Goal: Consume media (video, audio)

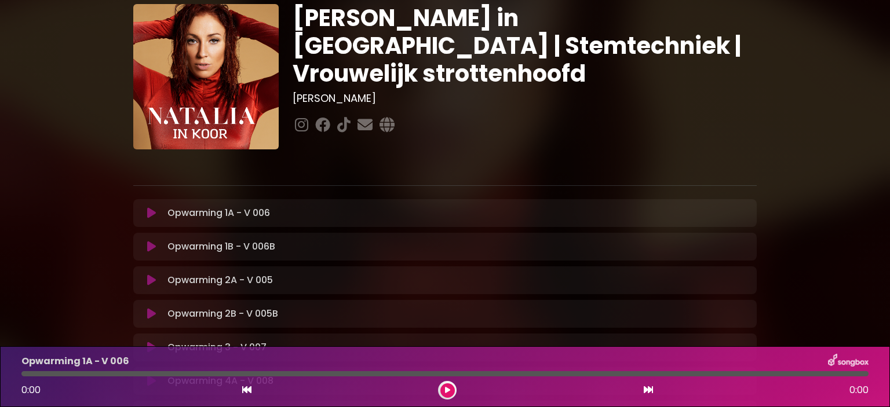
scroll to position [58, 0]
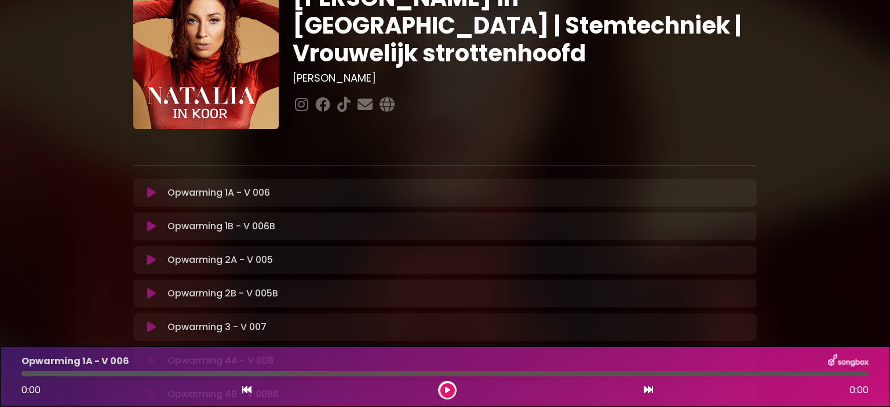
click at [150, 187] on icon at bounding box center [151, 193] width 9 height 12
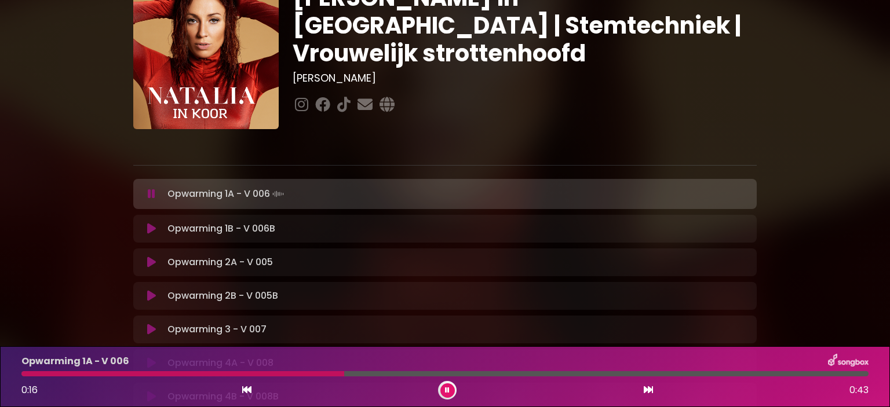
click at [186, 236] on div "Opwarming 1B - V 006B Loading Track... Name" at bounding box center [444, 229] width 623 height 28
click at [147, 228] on icon at bounding box center [151, 229] width 9 height 12
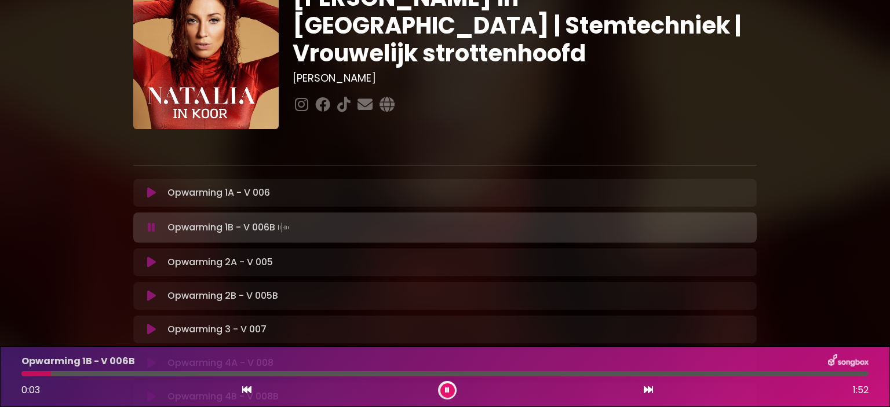
click at [152, 263] on icon at bounding box center [151, 263] width 9 height 12
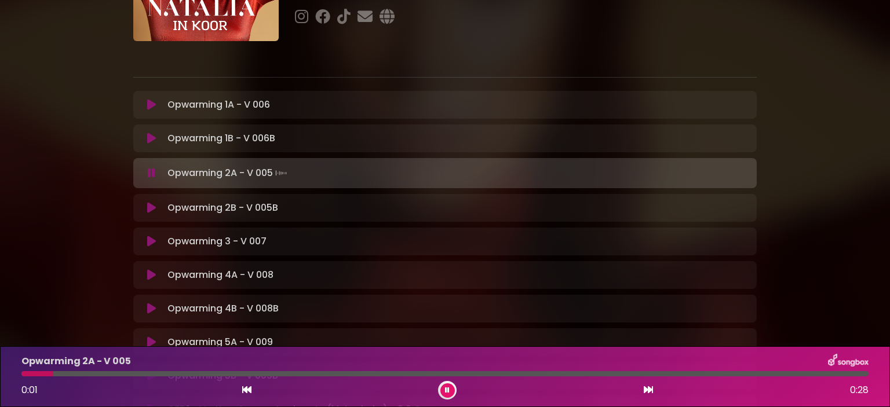
scroll to position [174, 0]
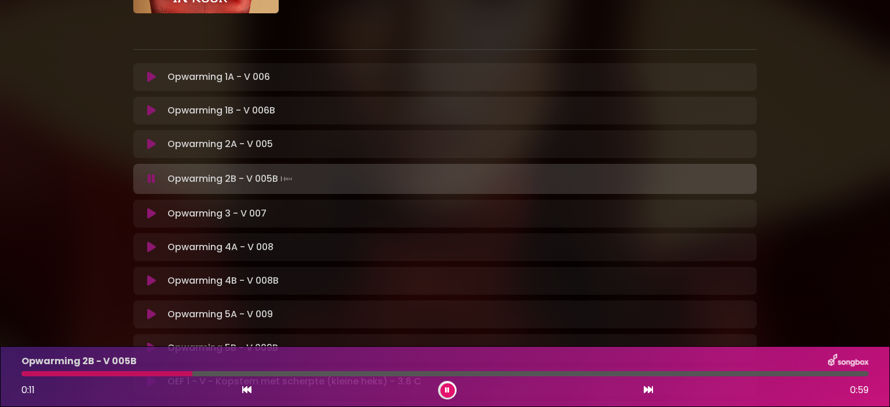
click at [163, 213] on div "Opwarming 3 - V 007 Loading Track..." at bounding box center [456, 214] width 587 height 14
click at [148, 216] on icon at bounding box center [151, 214] width 9 height 12
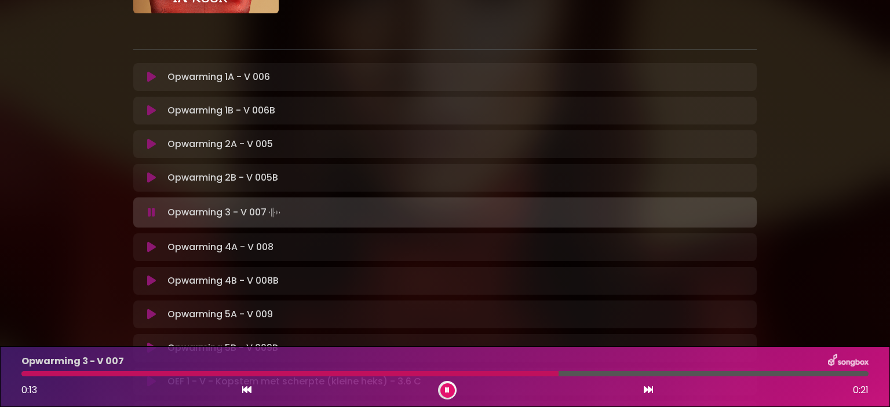
click at [149, 247] on icon at bounding box center [151, 247] width 9 height 12
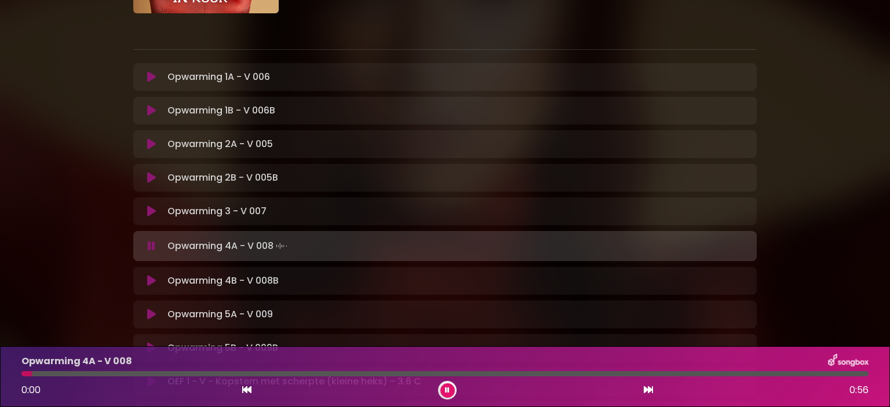
scroll to position [232, 0]
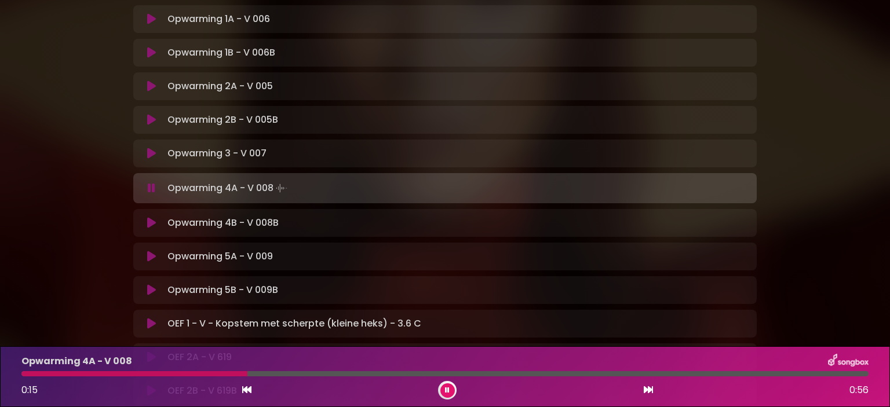
click at [148, 222] on icon at bounding box center [151, 223] width 9 height 12
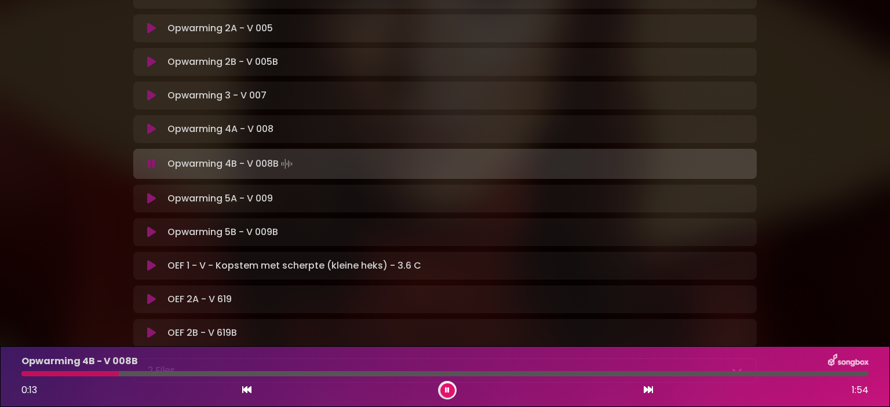
scroll to position [347, 0]
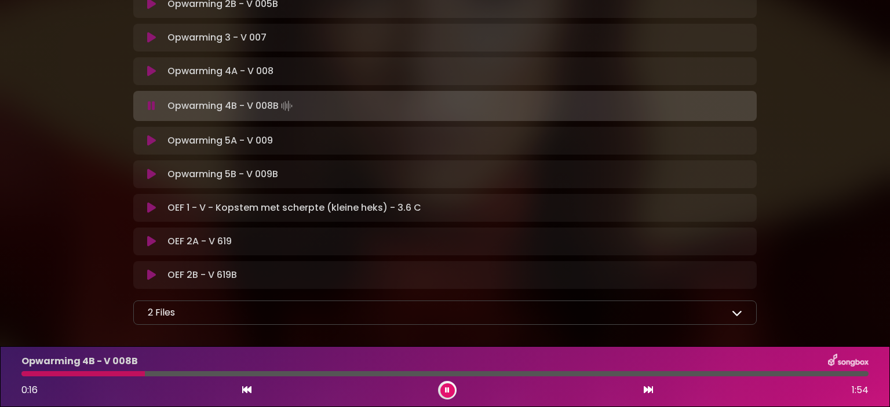
click at [375, 372] on div at bounding box center [444, 373] width 847 height 5
click at [145, 138] on button at bounding box center [151, 141] width 23 height 12
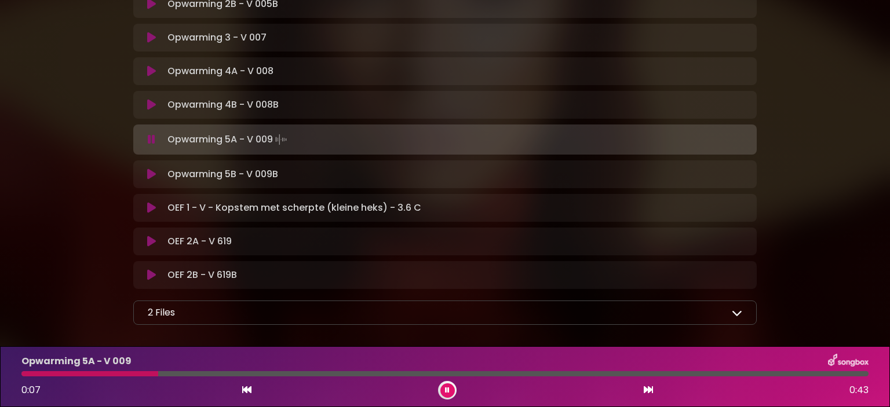
click at [151, 175] on icon at bounding box center [151, 175] width 9 height 12
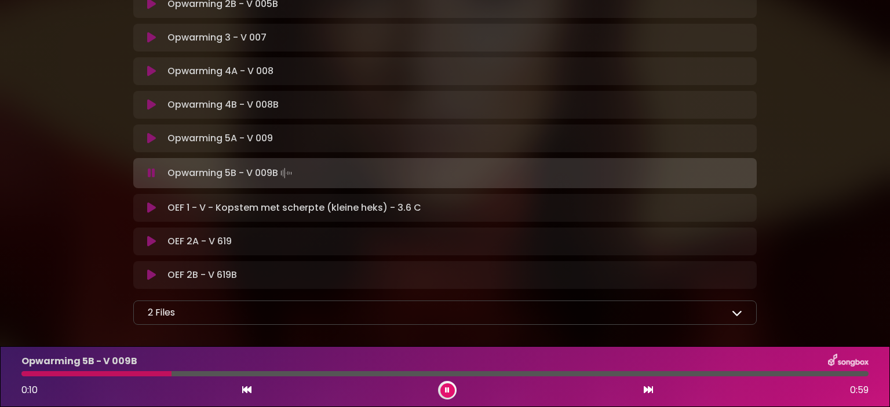
click at [153, 208] on icon at bounding box center [151, 208] width 9 height 12
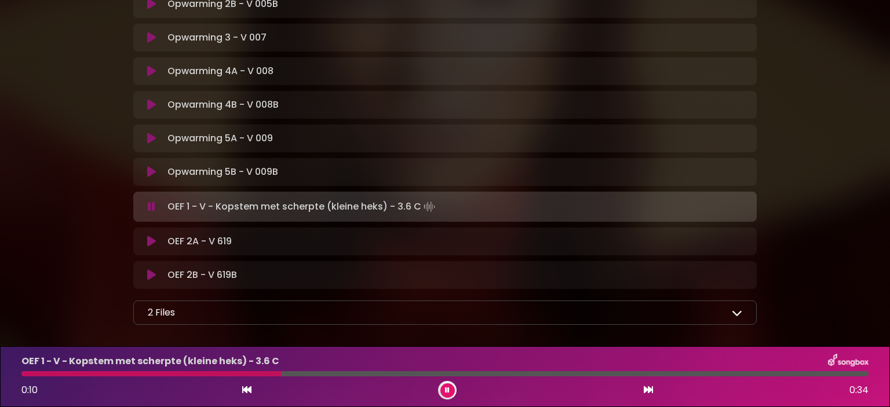
click at [498, 371] on div at bounding box center [444, 373] width 847 height 5
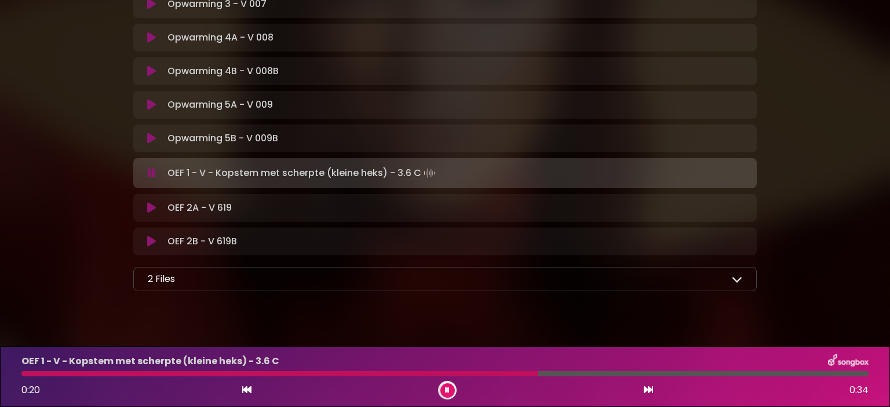
scroll to position [398, 0]
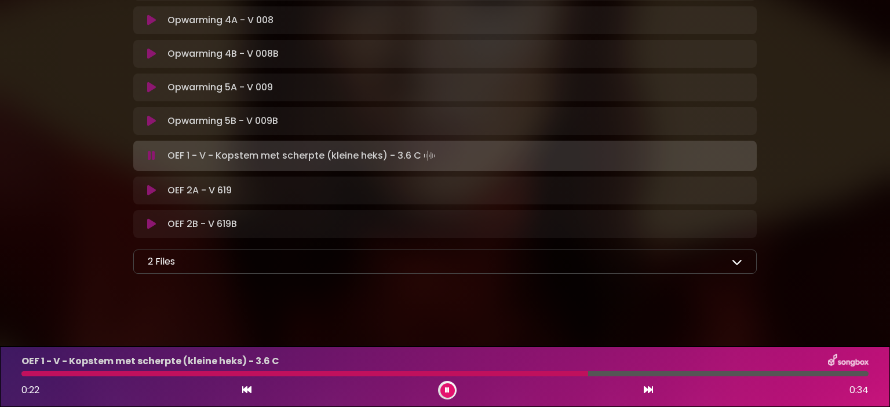
click at [149, 191] on icon at bounding box center [151, 191] width 9 height 12
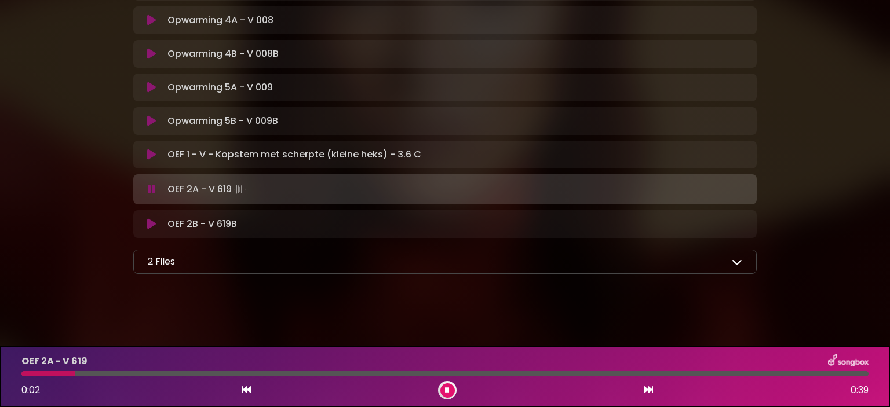
click at [733, 259] on icon at bounding box center [736, 262] width 10 height 10
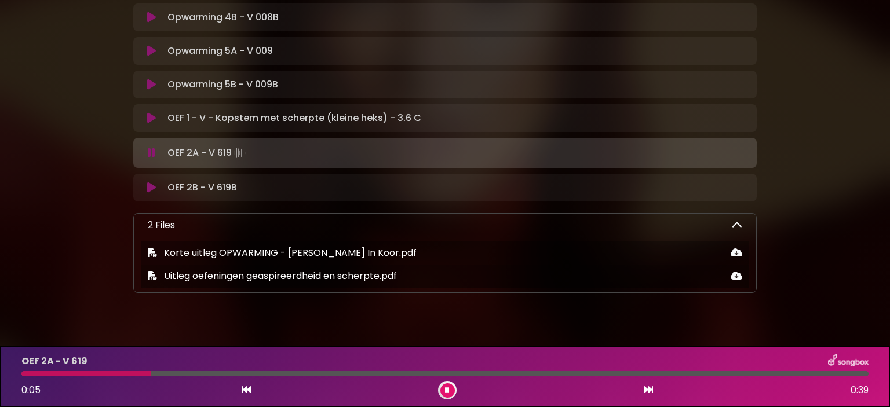
scroll to position [454, 0]
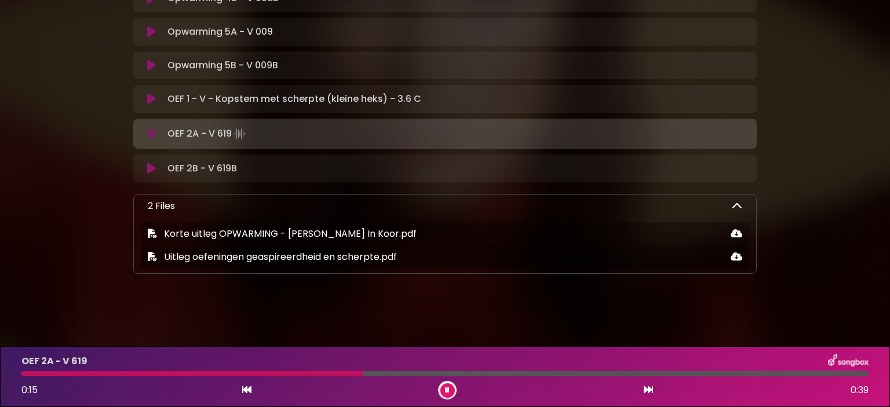
click at [149, 174] on div "OEF 2B - V 619B Loading Track..." at bounding box center [444, 169] width 609 height 14
click at [145, 163] on button at bounding box center [151, 169] width 23 height 12
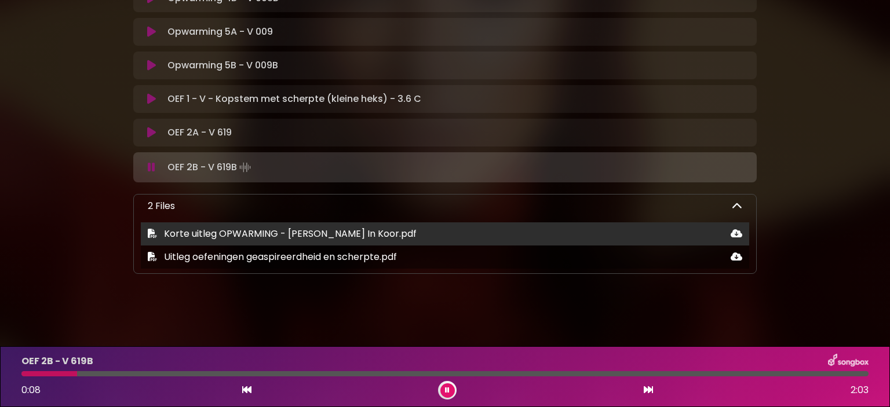
click at [219, 236] on span "Korte uitleg OPWARMING - [PERSON_NAME] In Koor.pdf" at bounding box center [290, 233] width 252 height 13
click at [741, 234] on icon at bounding box center [736, 233] width 12 height 9
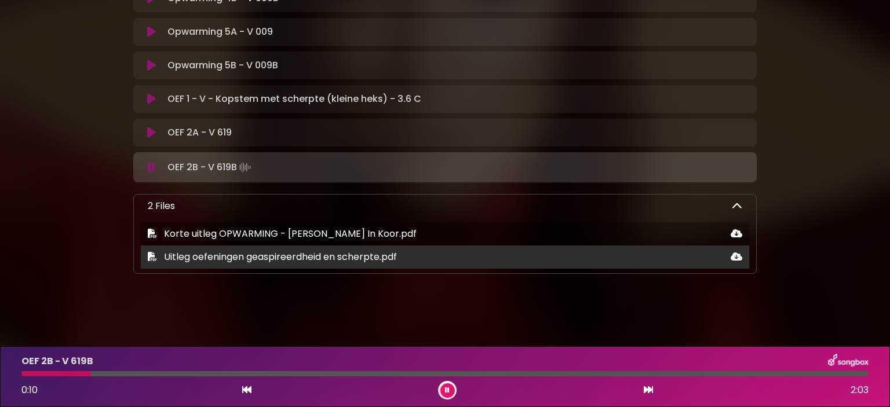
click at [734, 257] on icon at bounding box center [736, 256] width 12 height 9
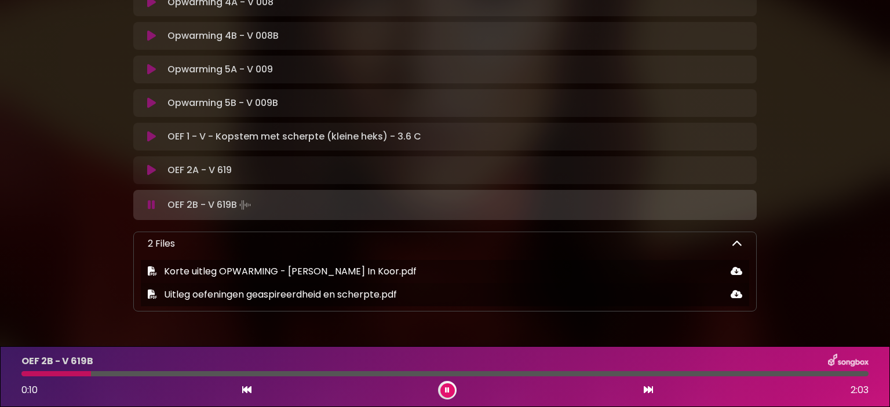
scroll to position [396, 0]
